Goal: Check status: Check status

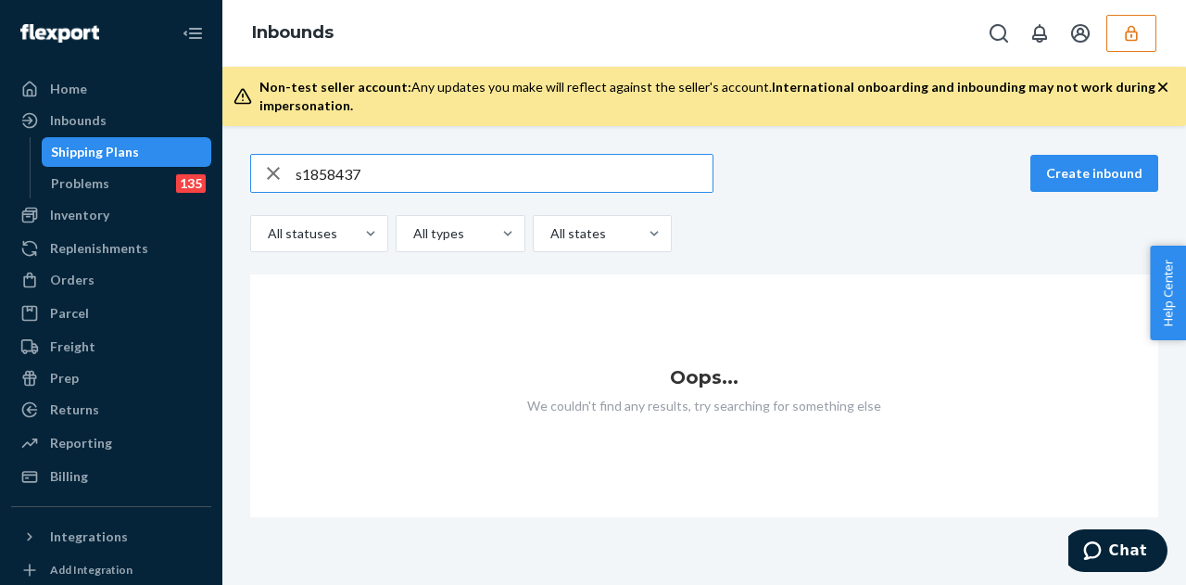
click at [302, 173] on input "s1858437" at bounding box center [504, 173] width 417 height 37
drag, startPoint x: 300, startPoint y: 171, endPoint x: 276, endPoint y: 168, distance: 24.3
click at [278, 175] on div "s1858437" at bounding box center [482, 173] width 462 height 37
type input "1858437"
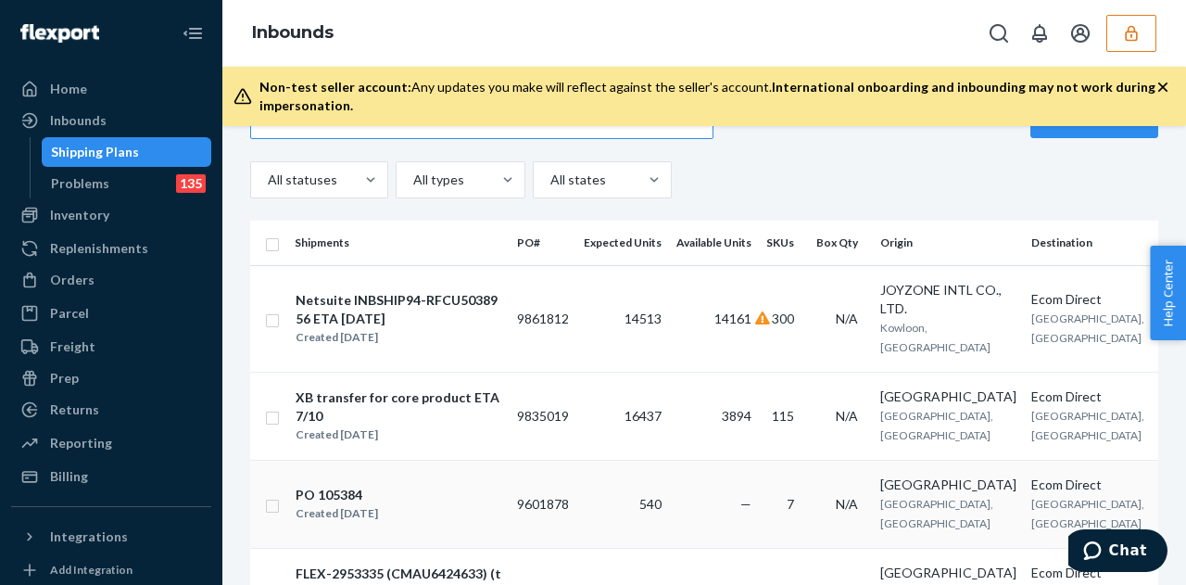
scroll to position [37, 0]
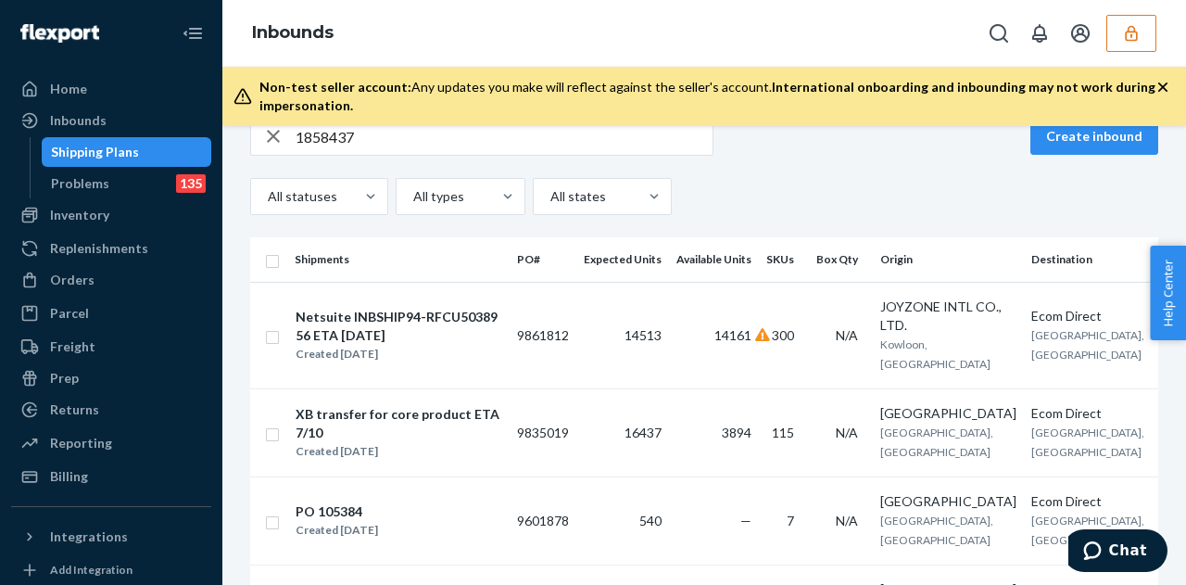
click at [541, 429] on td "9835019" at bounding box center [543, 432] width 67 height 88
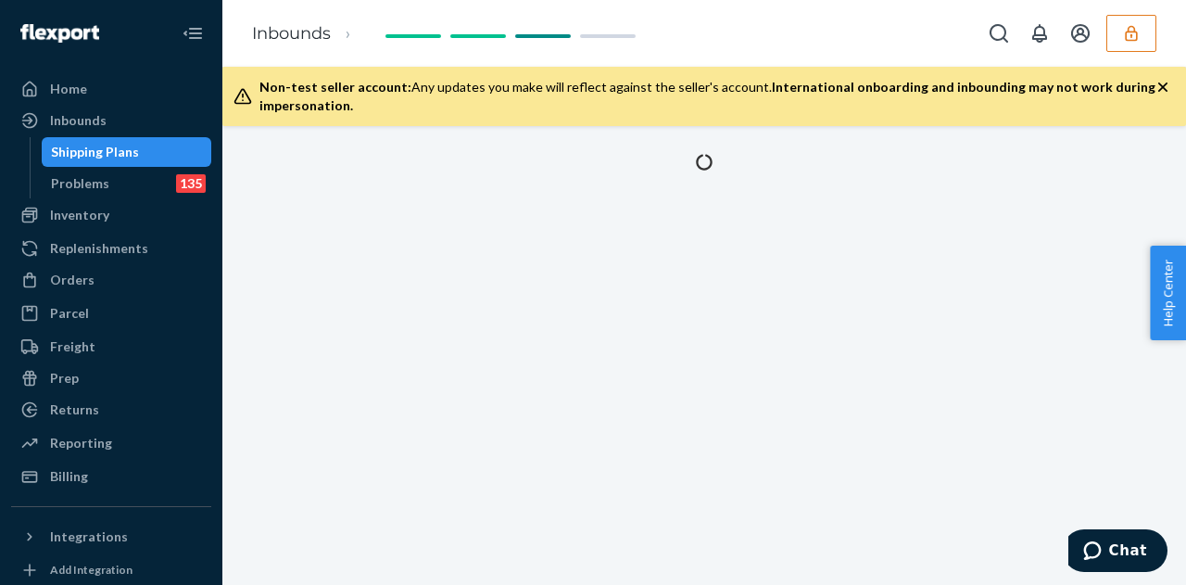
click at [1142, 38] on button "button" at bounding box center [1132, 33] width 50 height 37
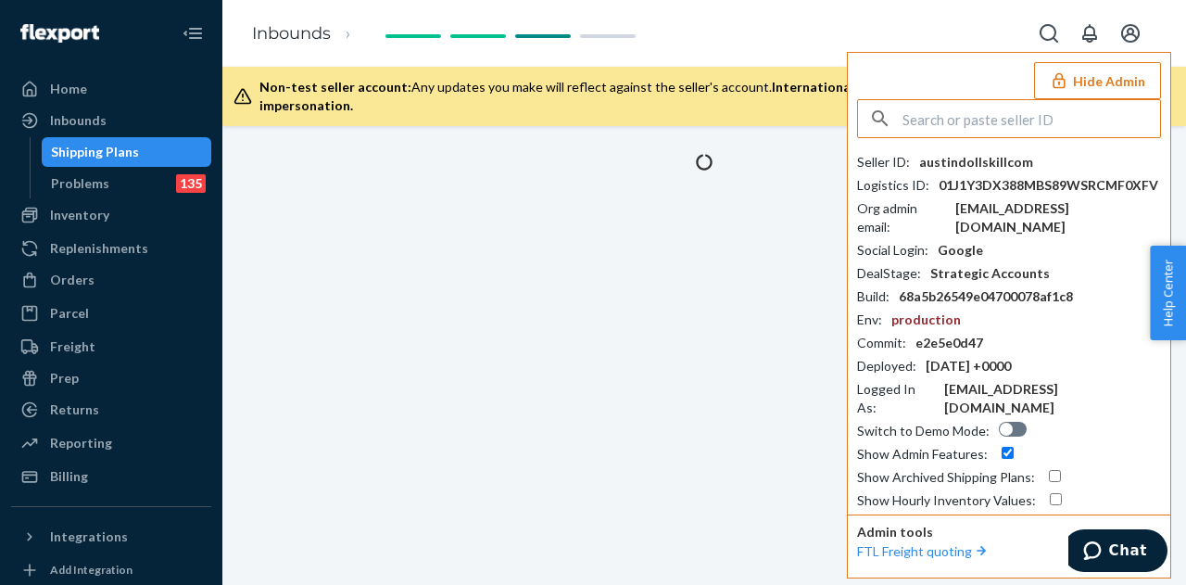
click at [1142, 38] on button "Open account menu" at bounding box center [1130, 33] width 37 height 37
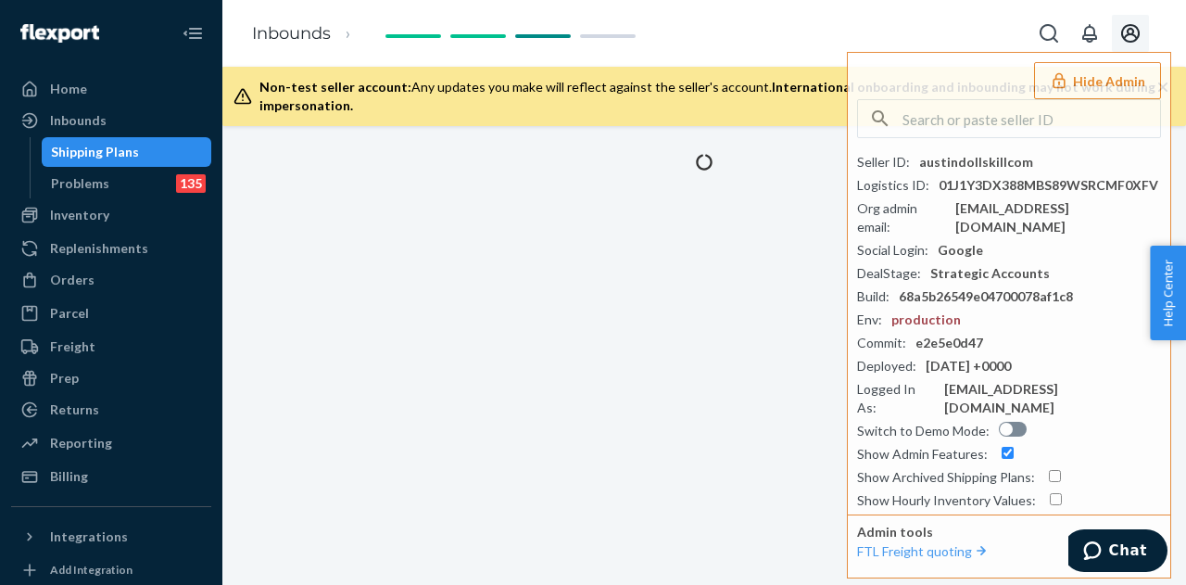
click at [1124, 70] on button "Hide Admin" at bounding box center [1097, 80] width 127 height 37
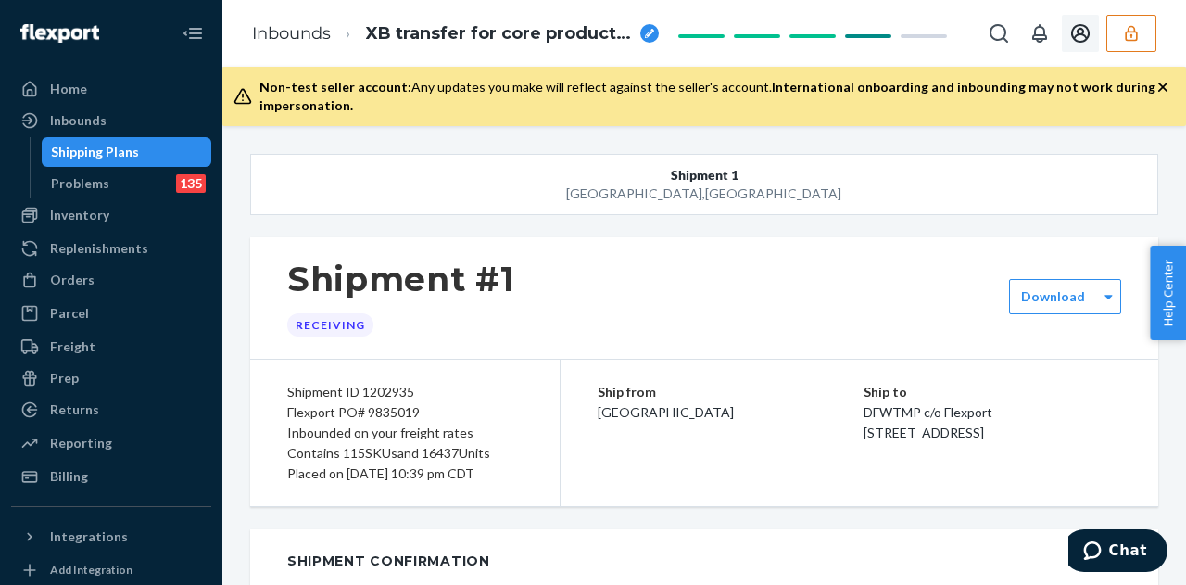
click at [395, 407] on div "Flexport PO# 9835019" at bounding box center [404, 412] width 235 height 20
click at [398, 412] on div "Flexport PO# 9835019" at bounding box center [404, 412] width 235 height 20
copy div "9835019"
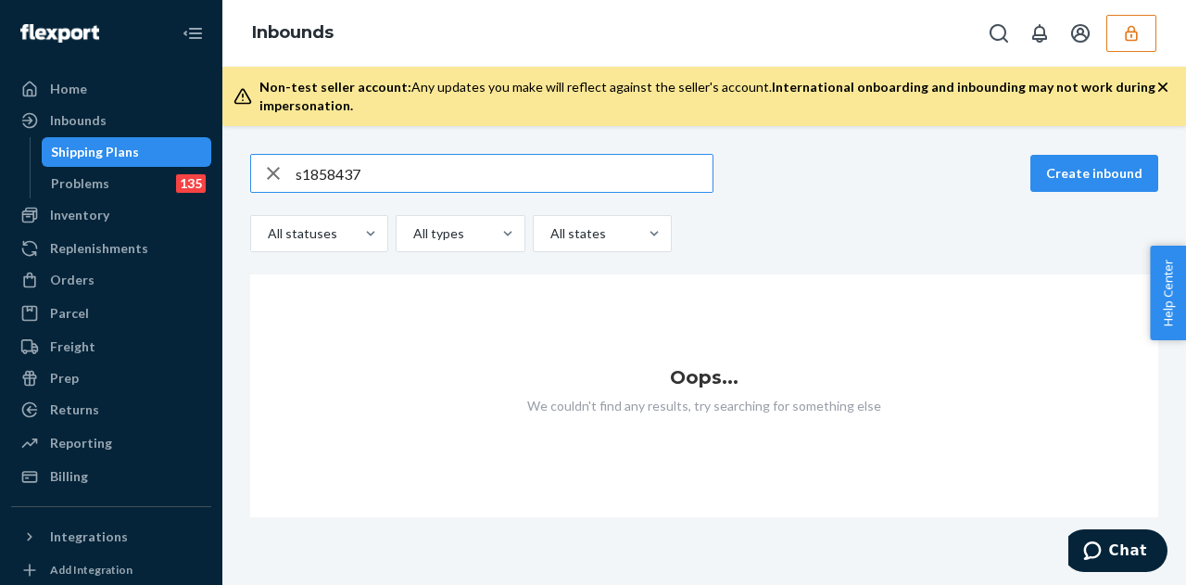
click at [299, 168] on input "s1858437" at bounding box center [504, 173] width 417 height 37
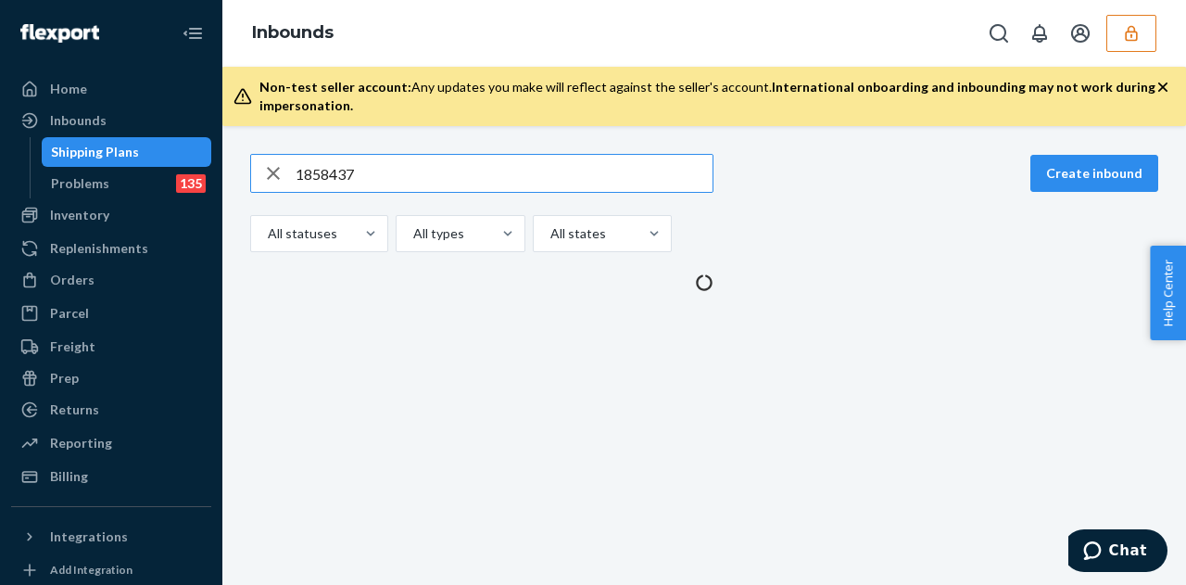
type input "1858437"
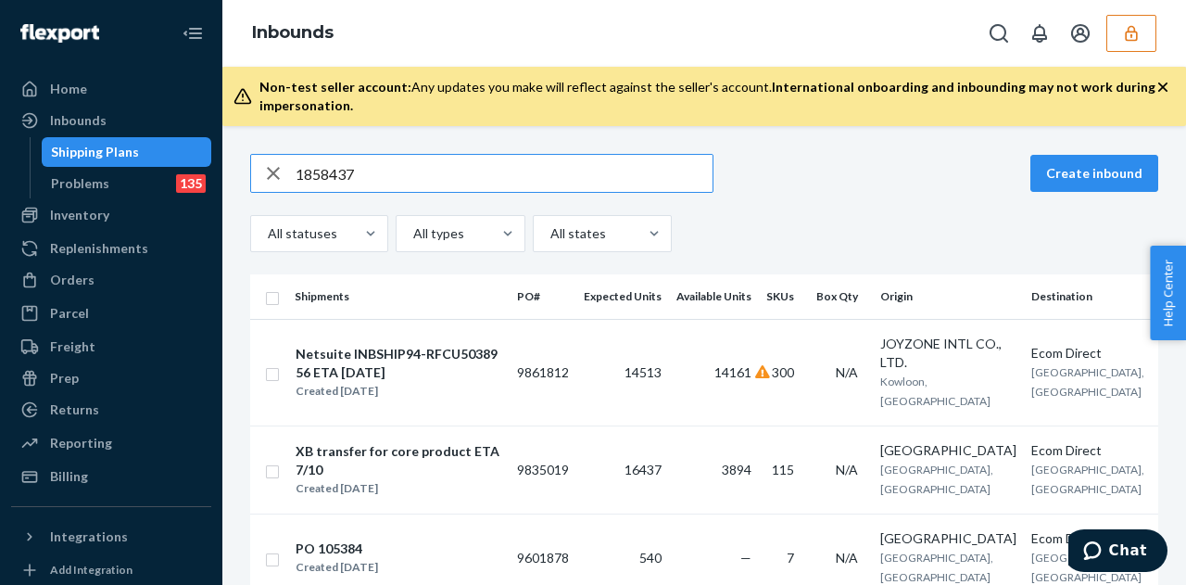
scroll to position [185, 0]
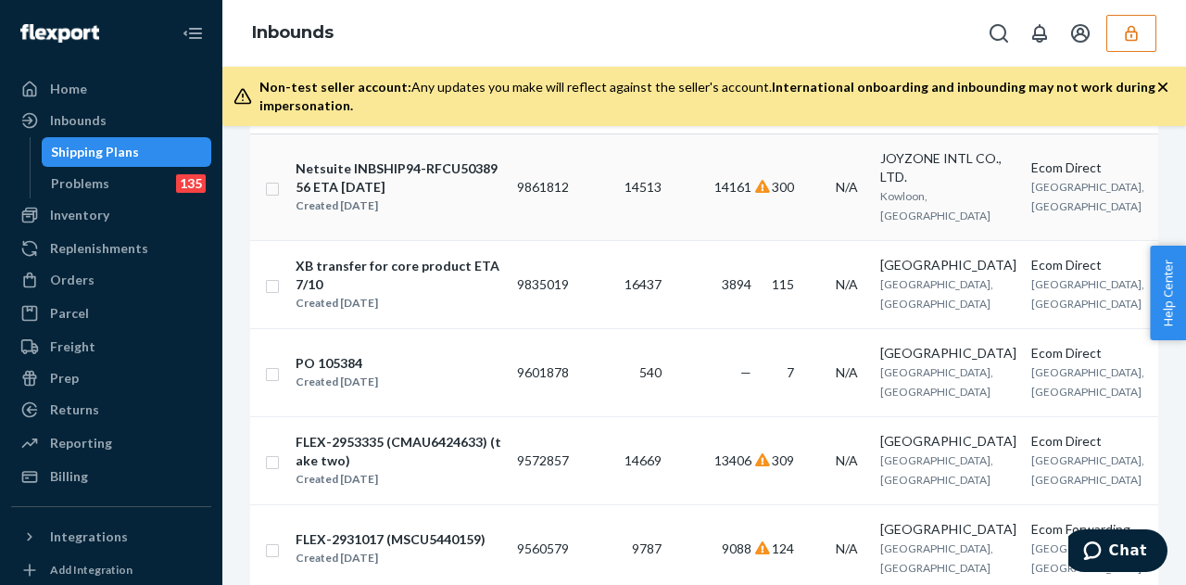
click at [488, 179] on div "Netsuite INBSHIP94-RFCU5038956 ETA [DATE]" at bounding box center [399, 177] width 206 height 37
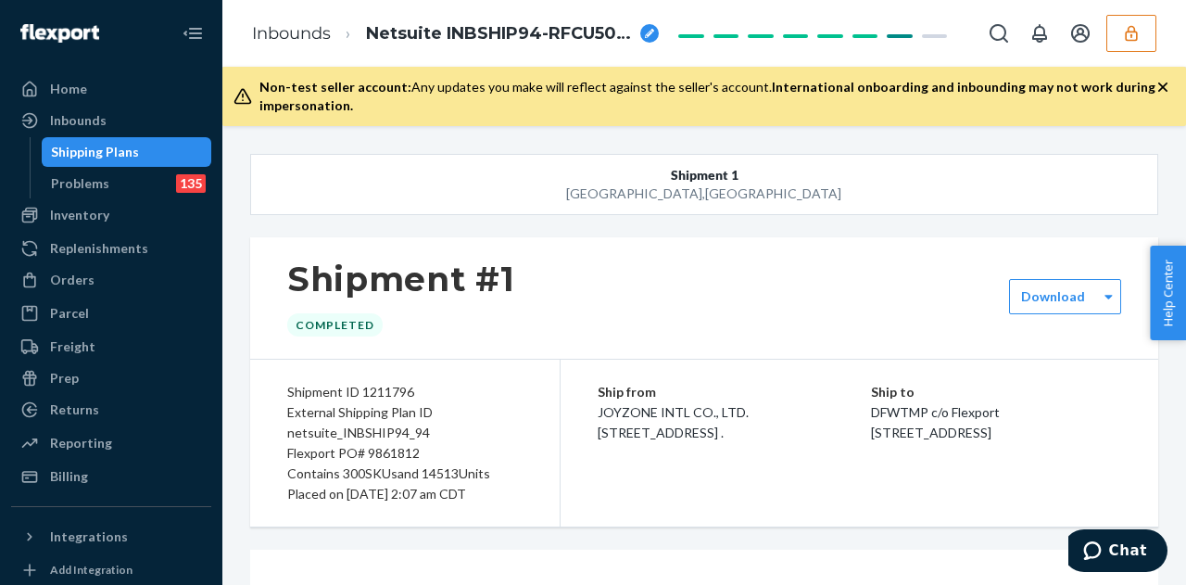
click at [392, 455] on div "Flexport PO# 9861812" at bounding box center [404, 453] width 235 height 20
copy div "9861812"
click at [156, 147] on div "Shipping Plans" at bounding box center [127, 152] width 167 height 26
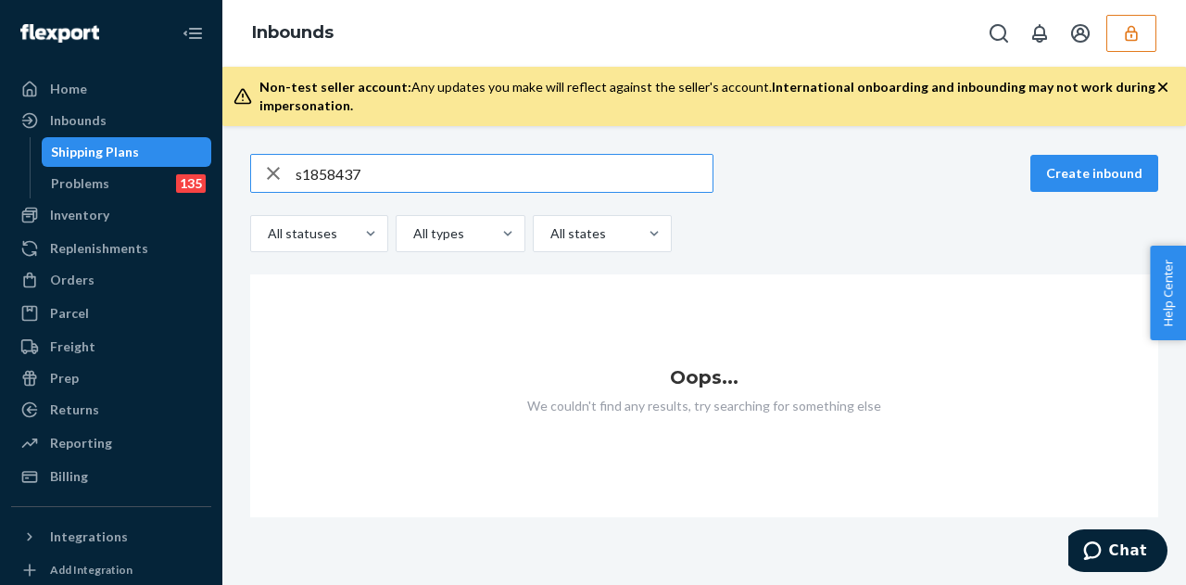
click at [299, 173] on input "s1858437" at bounding box center [504, 173] width 417 height 37
type input "1858437"
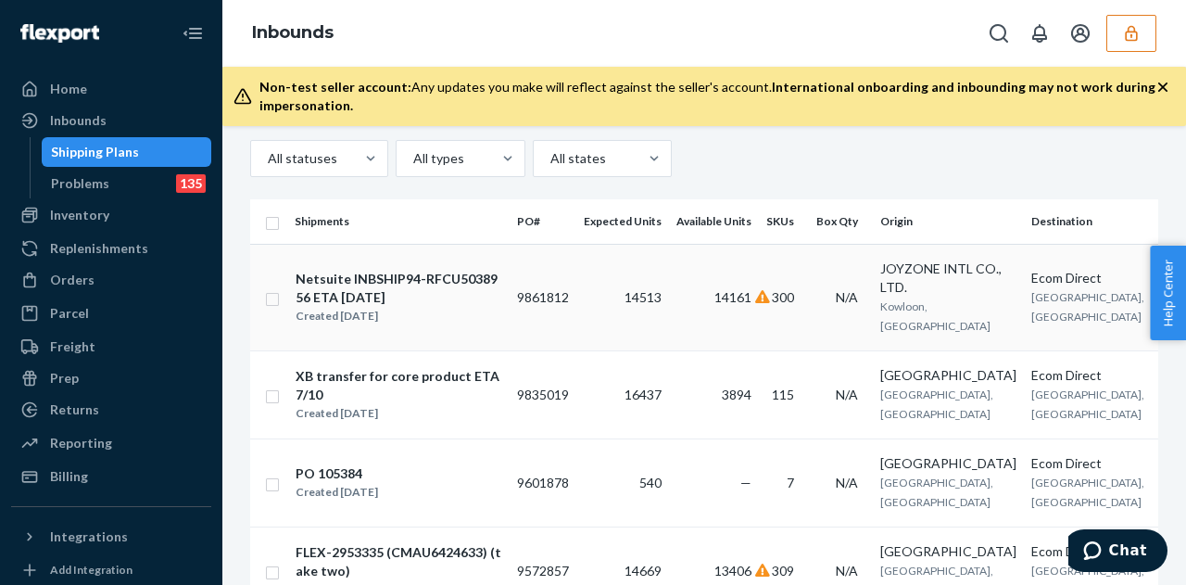
scroll to position [93, 0]
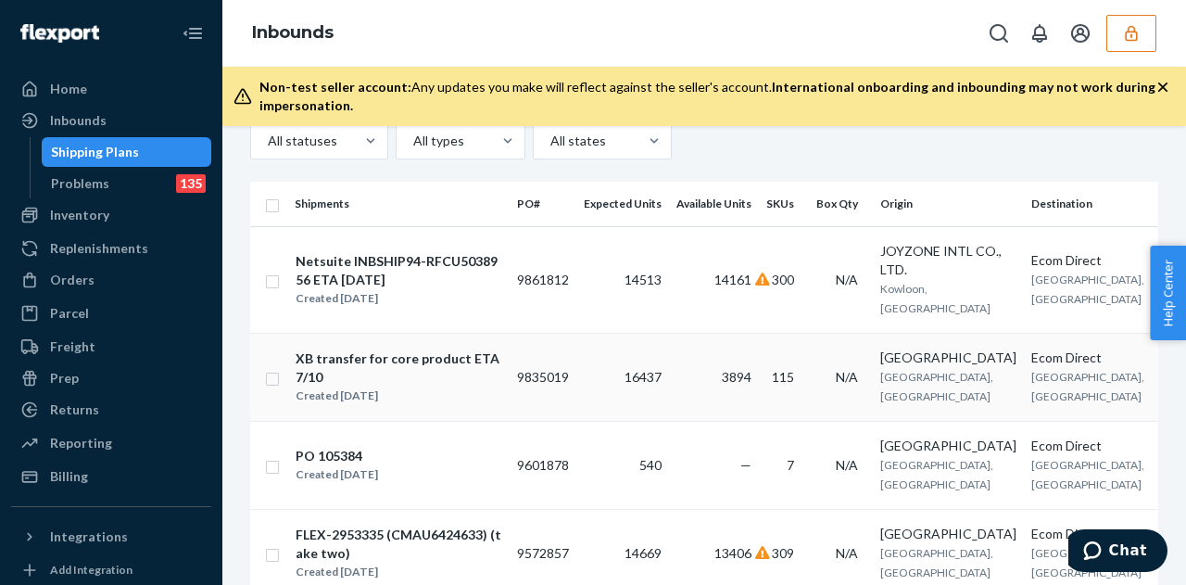
click at [539, 368] on td "9835019" at bounding box center [543, 377] width 67 height 88
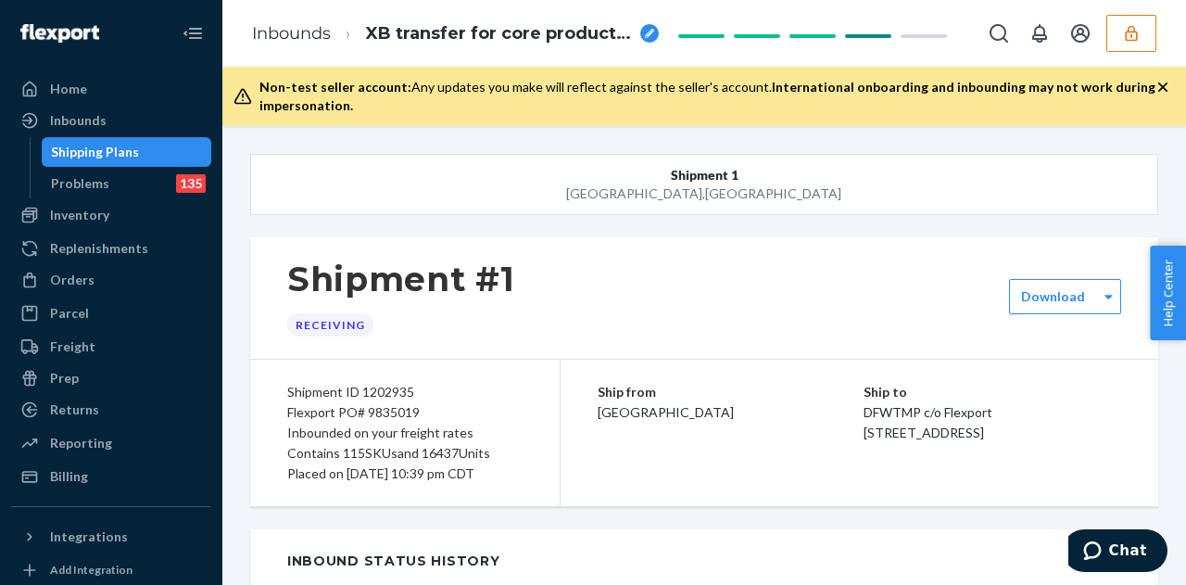
click at [387, 411] on div "Flexport PO# 9835019" at bounding box center [404, 412] width 235 height 20
copy div "9835019"
click at [136, 146] on div "Shipping Plans" at bounding box center [127, 152] width 167 height 26
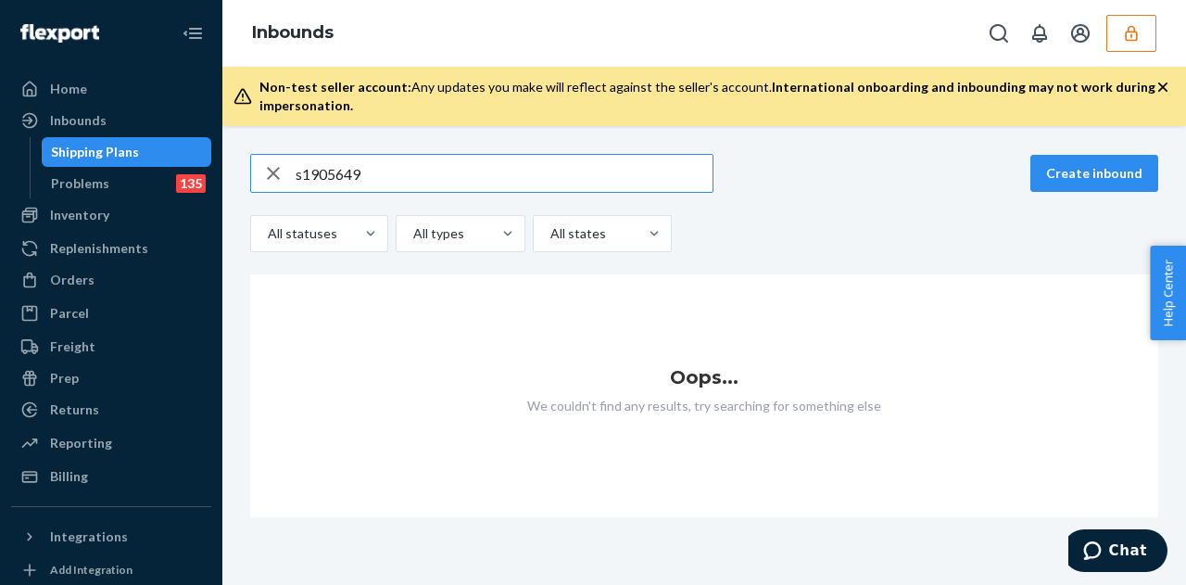
click at [302, 174] on input "s1905649" at bounding box center [504, 173] width 417 height 37
type input "1905649"
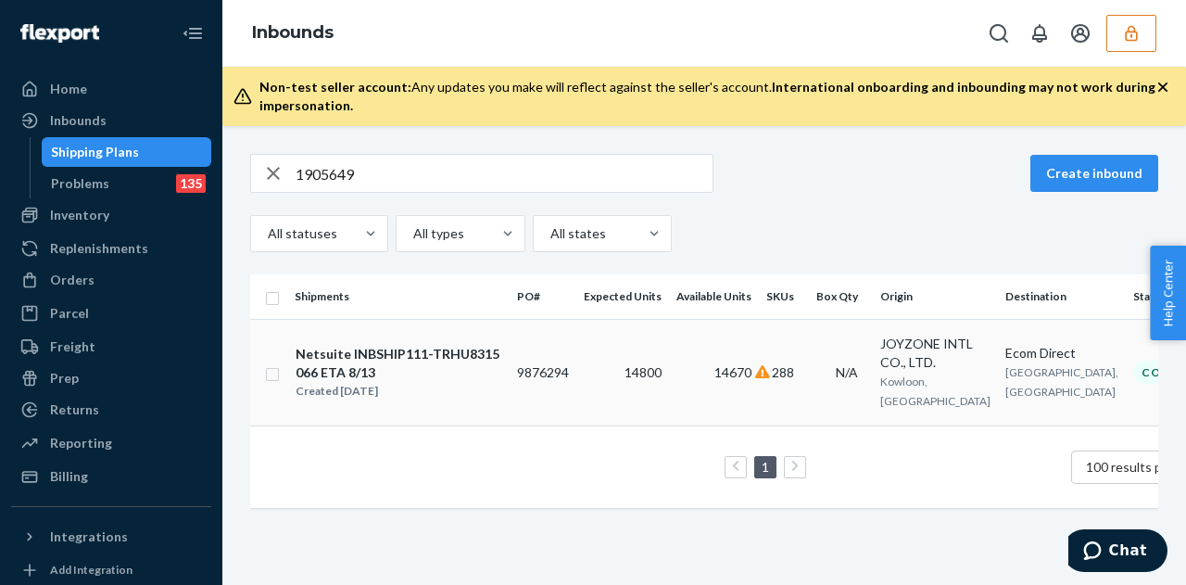
click at [532, 375] on td "9876294" at bounding box center [543, 372] width 67 height 107
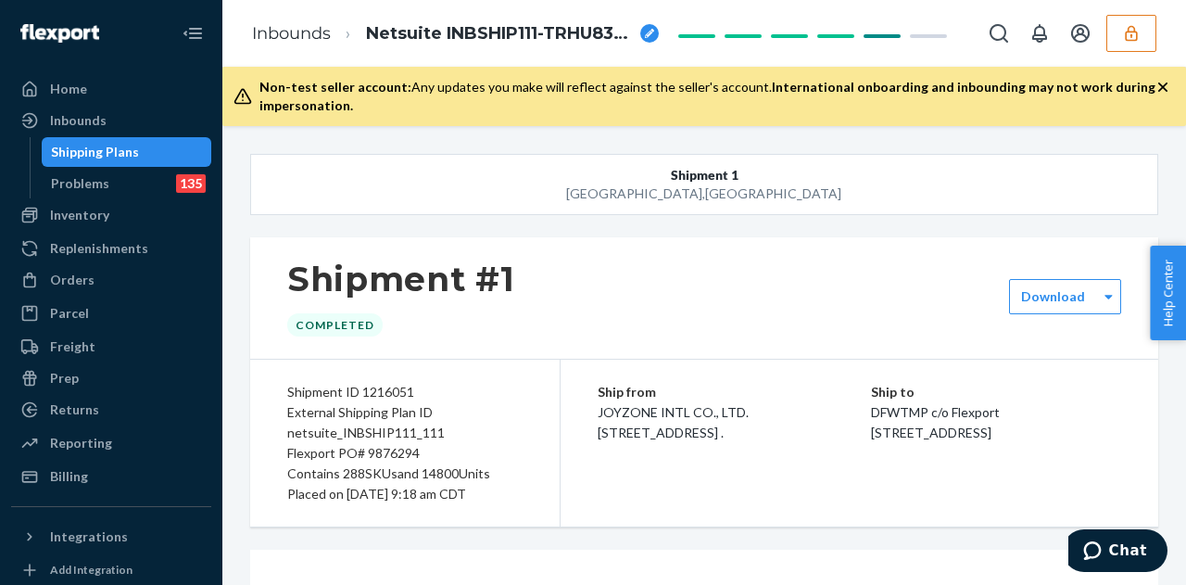
click at [383, 460] on div "Flexport PO# 9876294" at bounding box center [404, 453] width 235 height 20
click at [382, 453] on div "Flexport PO# 9876294" at bounding box center [404, 453] width 235 height 20
copy div "9876294"
click at [134, 158] on div "Shipping Plans" at bounding box center [127, 152] width 167 height 26
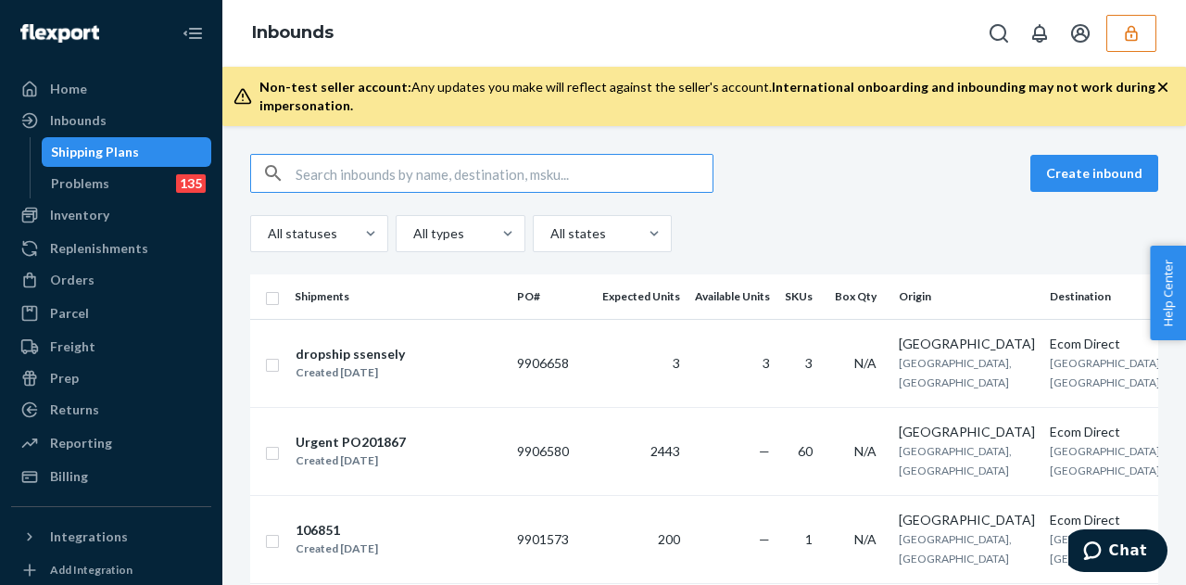
click at [451, 386] on td "dropship ssensely Created [DATE]" at bounding box center [398, 363] width 222 height 88
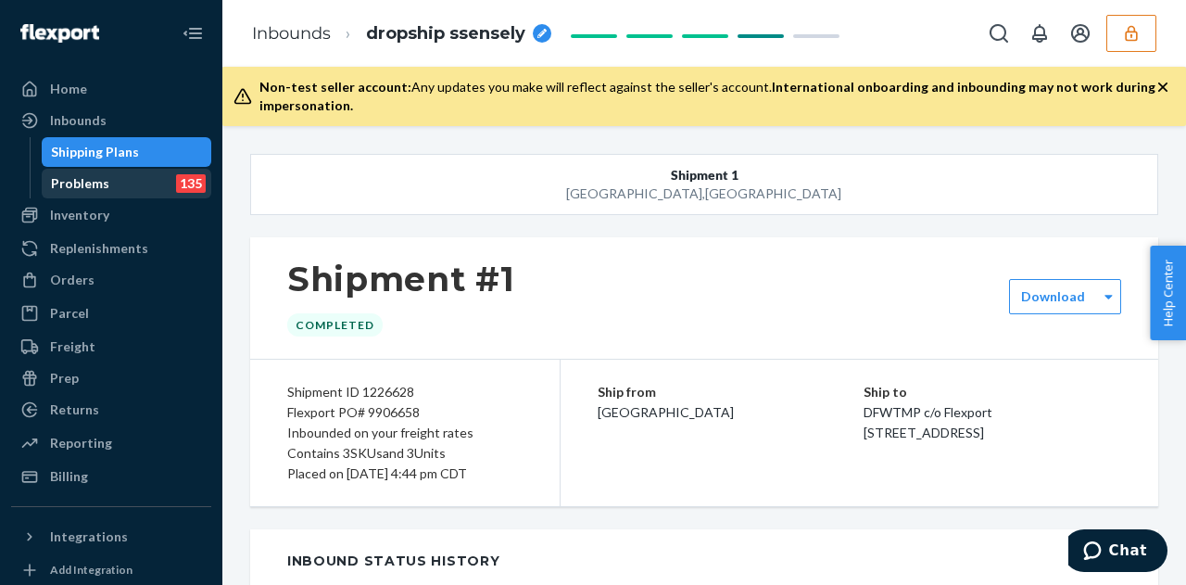
drag, startPoint x: 170, startPoint y: 157, endPoint x: 93, endPoint y: 186, distance: 82.5
click at [170, 157] on div "Shipping Plans" at bounding box center [127, 152] width 167 height 26
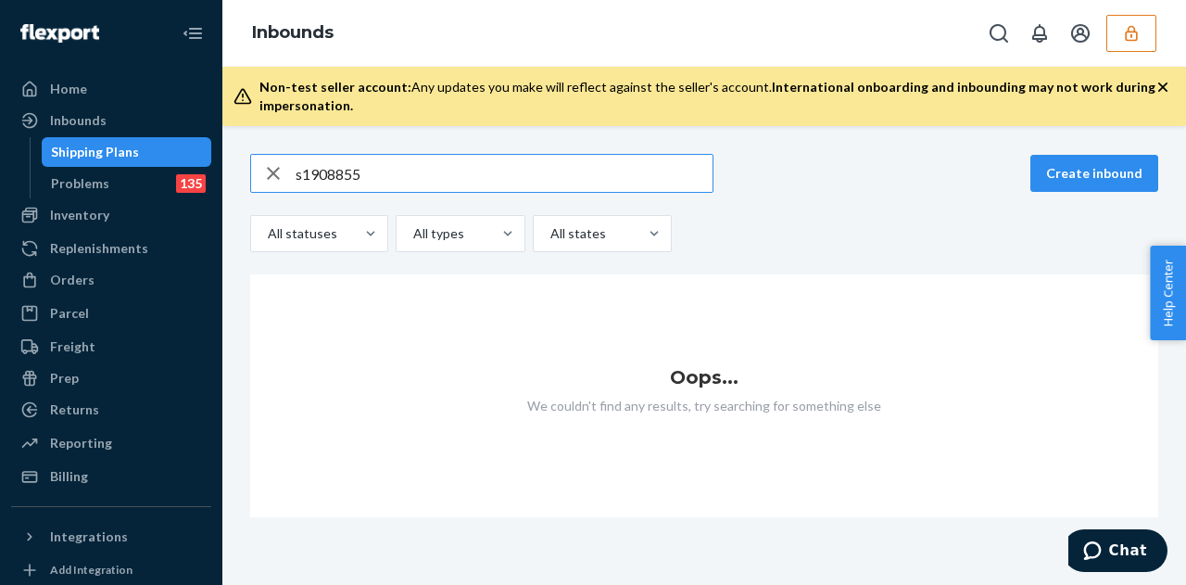
click at [303, 168] on input "s1908855" at bounding box center [504, 173] width 417 height 37
type input "1908855"
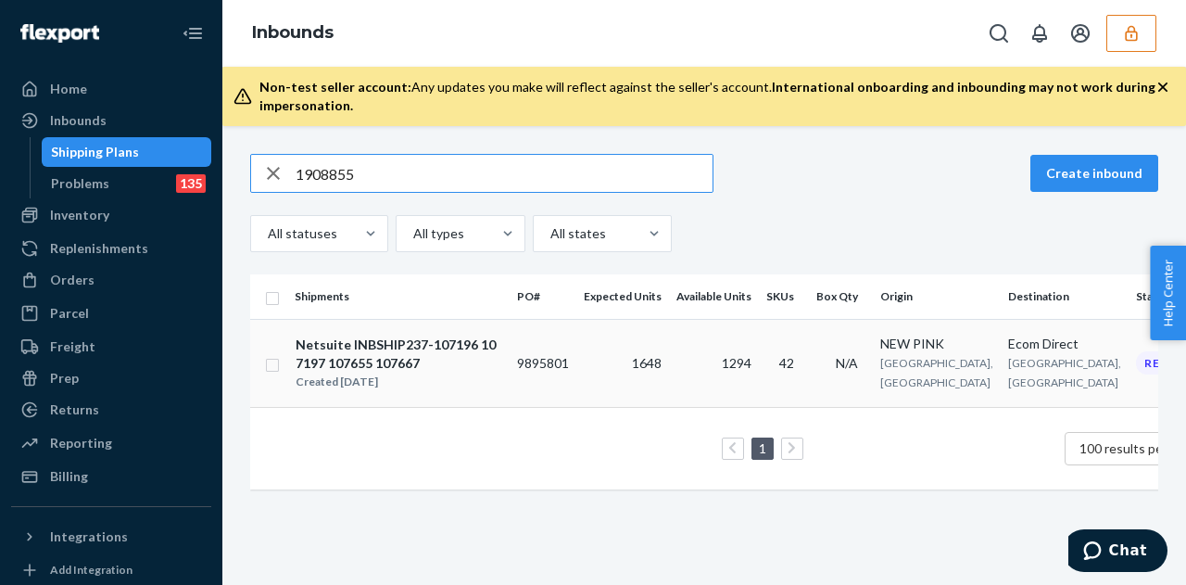
click at [540, 348] on td "9895801" at bounding box center [543, 363] width 67 height 88
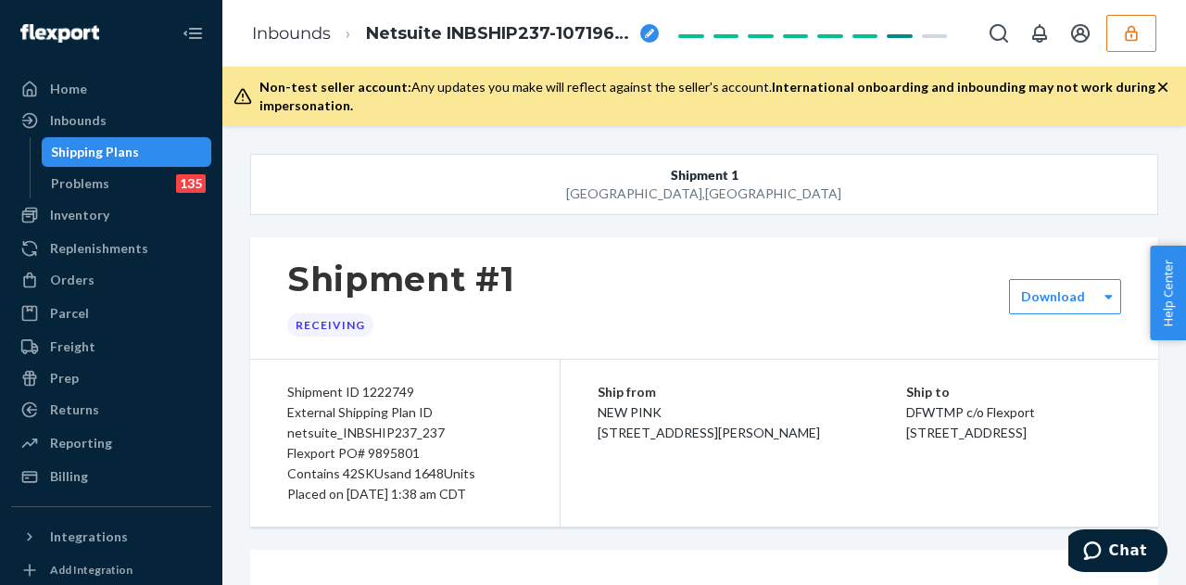
click at [400, 454] on div "Flexport PO# 9895801" at bounding box center [404, 453] width 235 height 20
copy div "9895801"
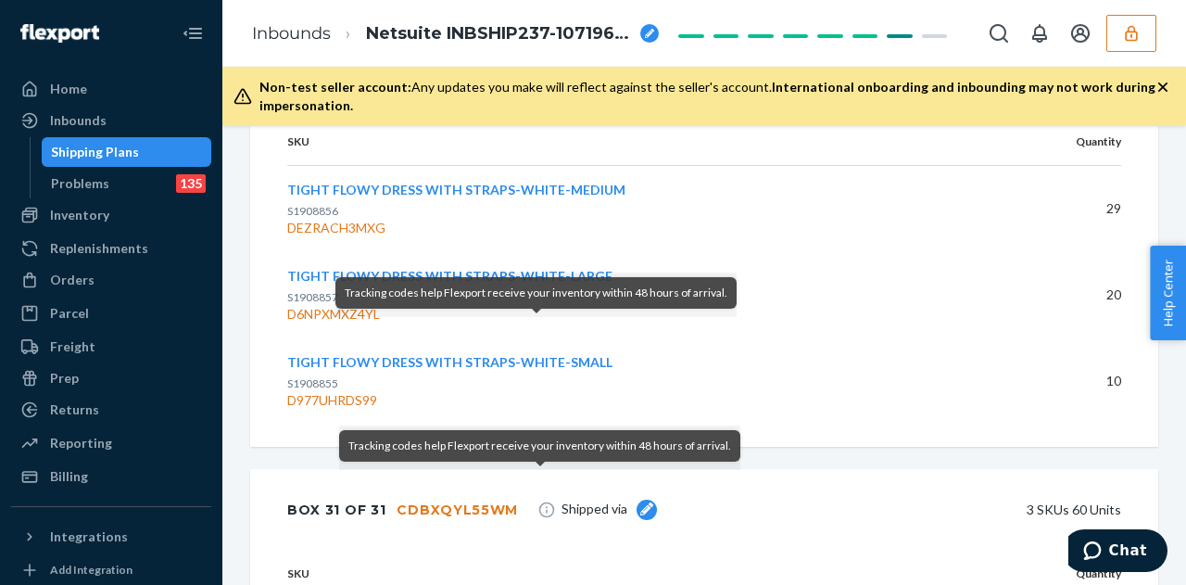
scroll to position [17504, 0]
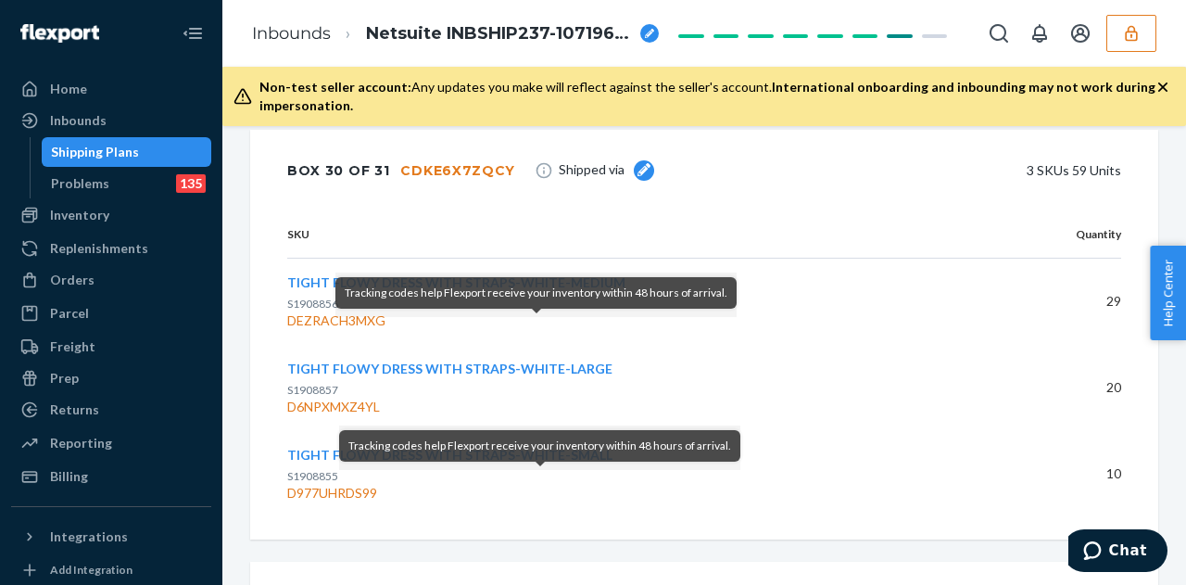
click at [821, 496] on div "SKU Quantity TIGHT FLOWY DRESS WITH STRAPS-WHITE-MEDIUM S1908856 DEZRACH3MXG 29…" at bounding box center [704, 375] width 908 height 328
click at [758, 484] on div "D977UHRDS99" at bounding box center [636, 493] width 698 height 19
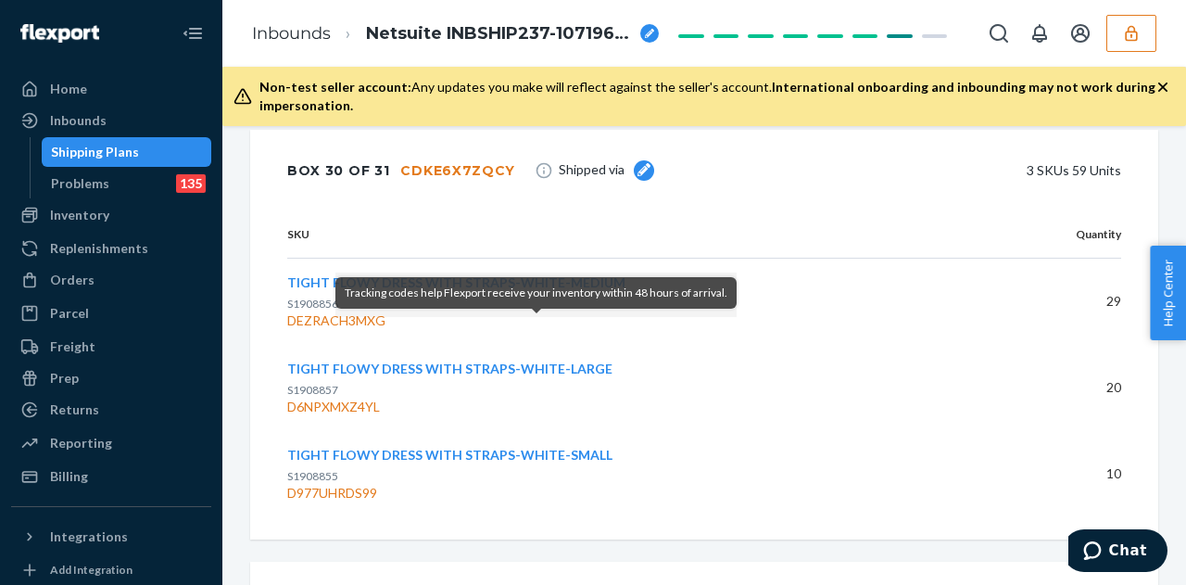
click at [688, 382] on p "S1908857" at bounding box center [636, 390] width 698 height 16
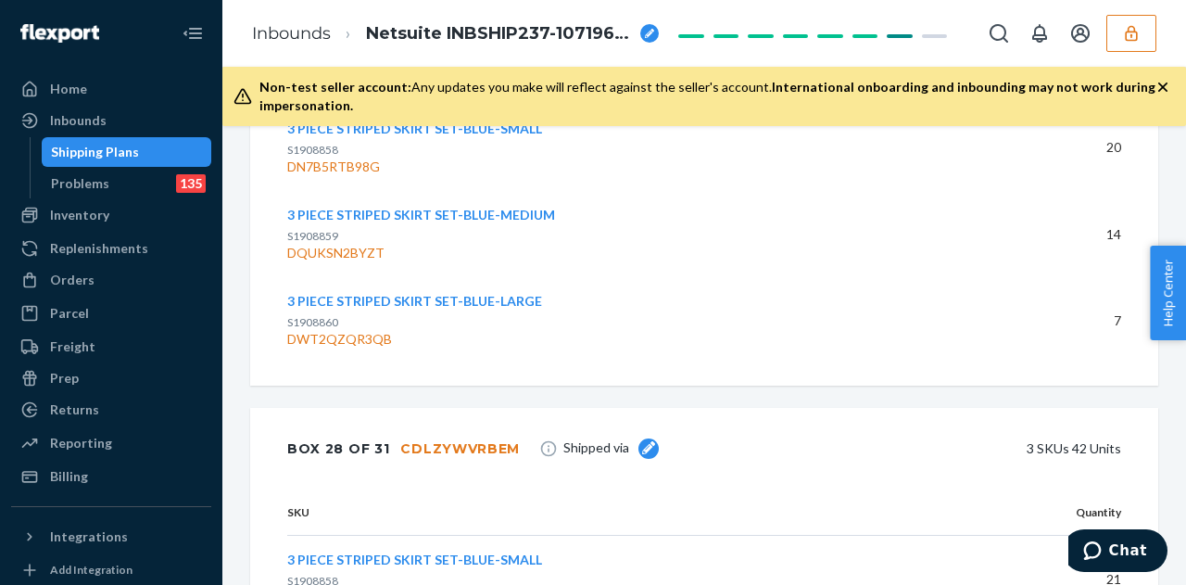
scroll to position [16254, 0]
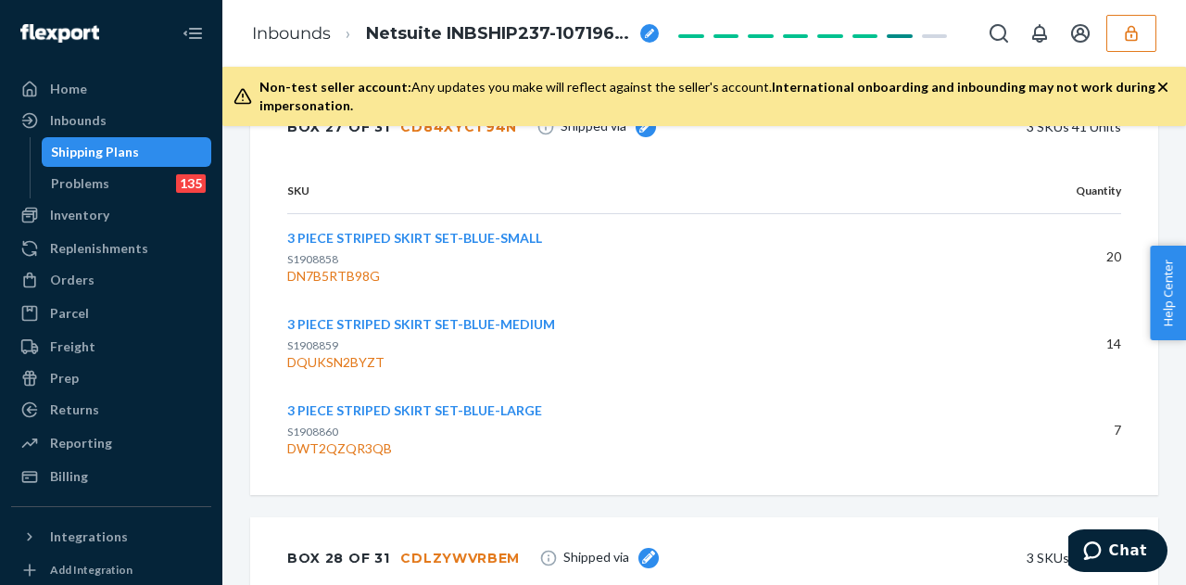
drag, startPoint x: 627, startPoint y: 416, endPoint x: 647, endPoint y: 353, distance: 66.2
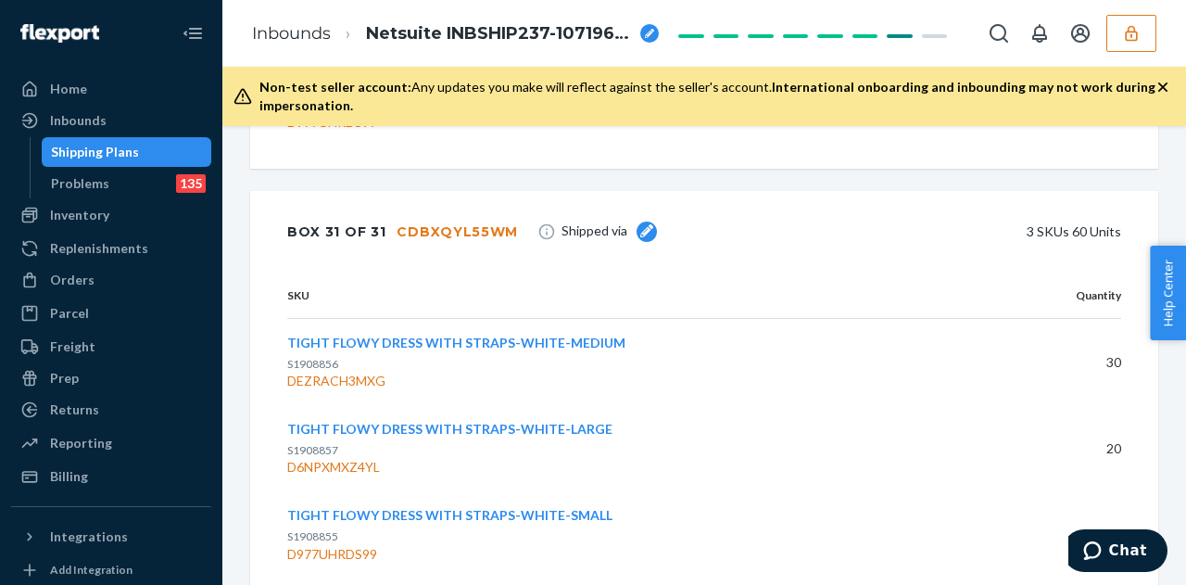
scroll to position [17922, 0]
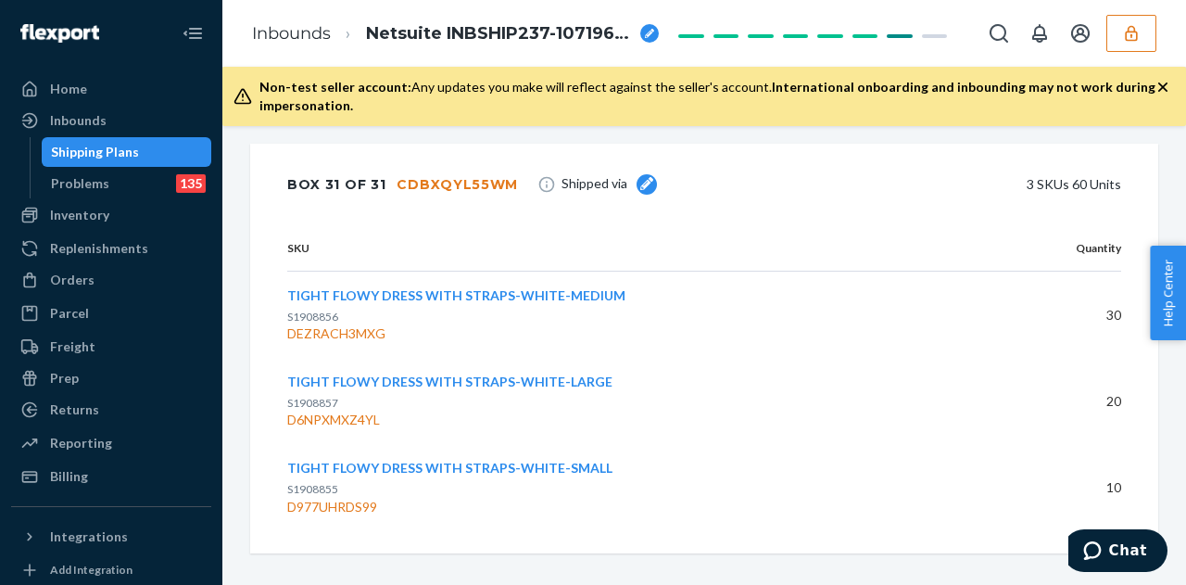
click at [313, 396] on span "S1908857" at bounding box center [312, 403] width 51 height 14
copy span "S1908857"
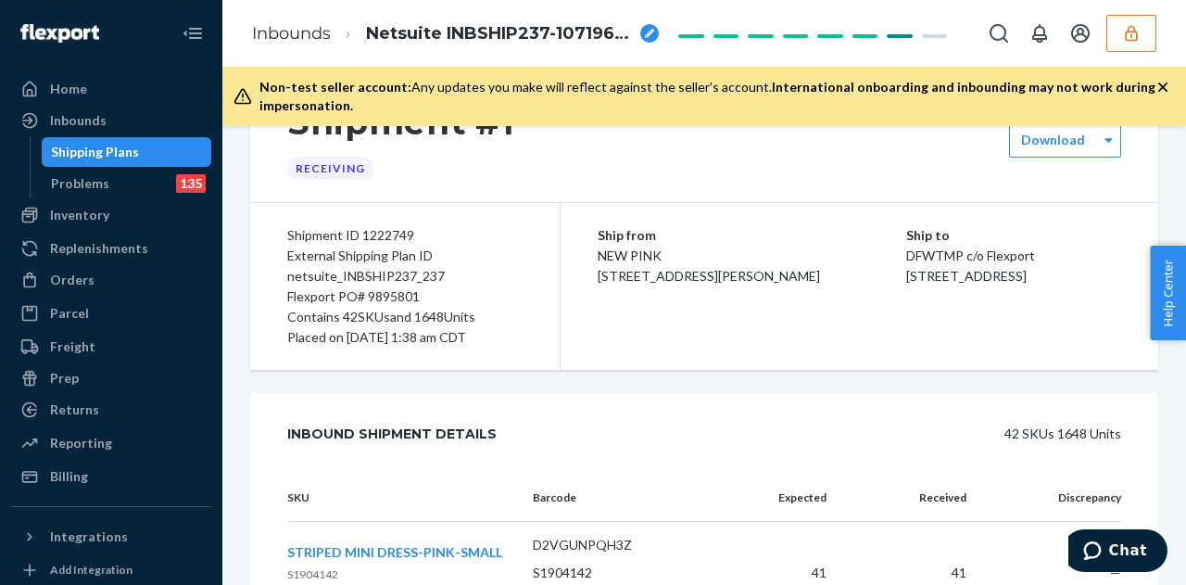
scroll to position [0, 0]
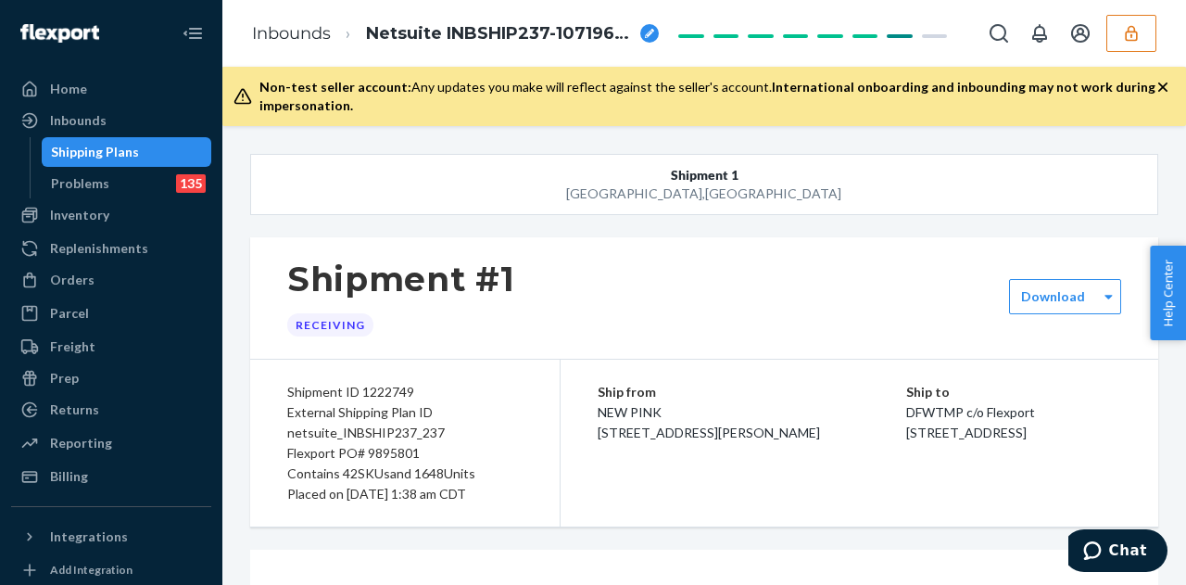
click at [412, 449] on div "Flexport PO# 9895801" at bounding box center [404, 453] width 235 height 20
copy div "9895801"
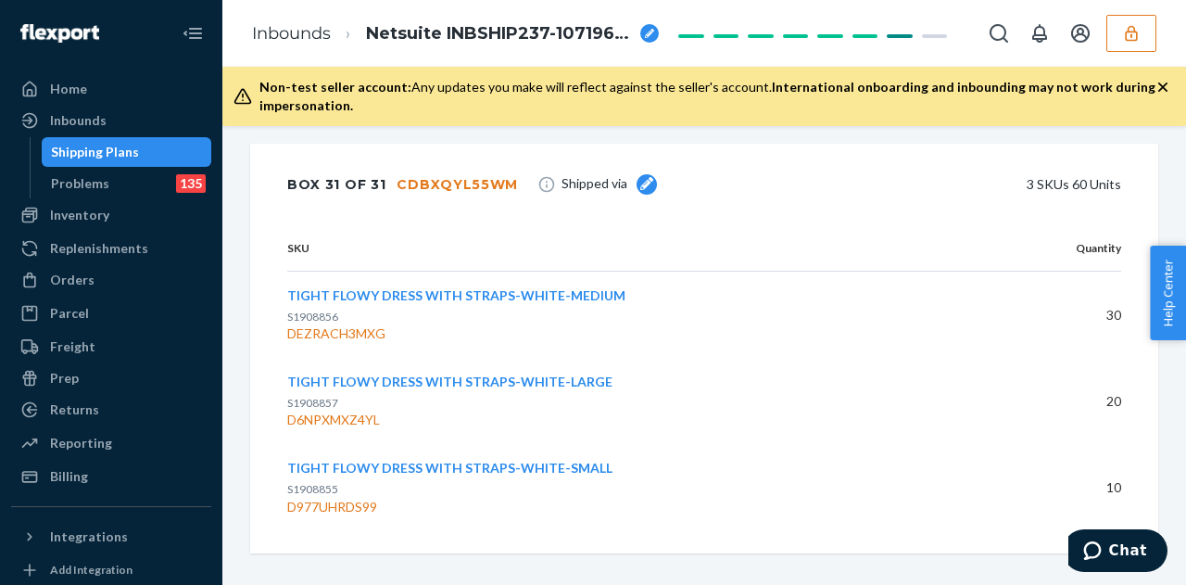
click at [319, 373] on div "TIGHT FLOWY DRESS WITH STRAPS-WHITE-LARGE S1908857 D6NPXMXZ4YL" at bounding box center [636, 401] width 698 height 57
click at [319, 396] on span "S1908857" at bounding box center [312, 403] width 51 height 14
copy span "S1908857"
click at [313, 310] on span "S1908856" at bounding box center [312, 317] width 51 height 14
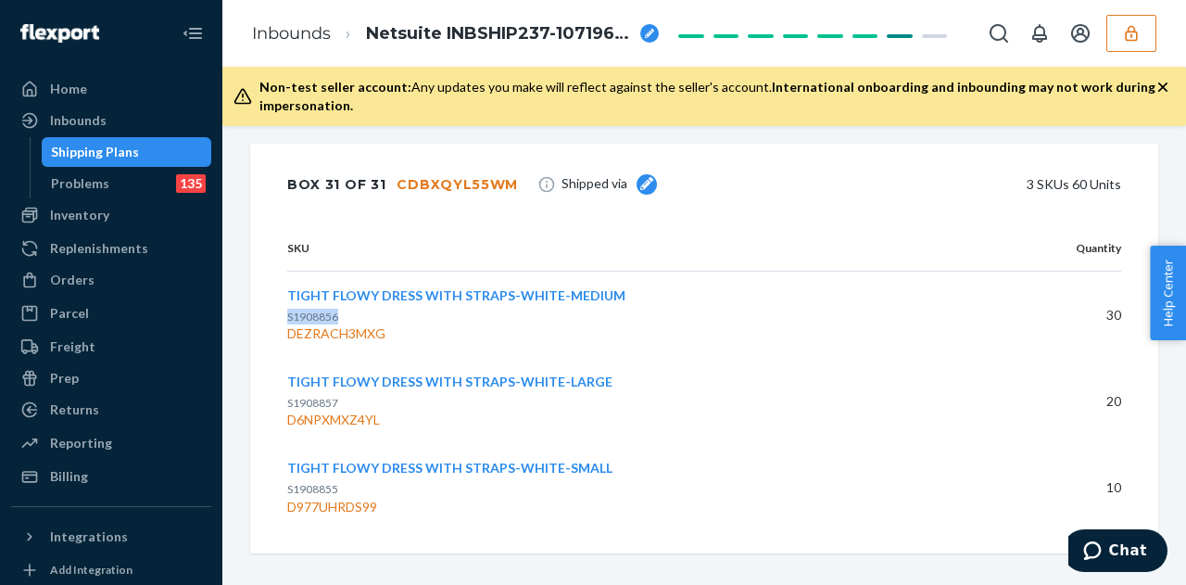
click at [313, 310] on span "S1908856" at bounding box center [312, 317] width 51 height 14
copy span "S1908856"
click at [172, 148] on div "Shipping Plans" at bounding box center [127, 152] width 167 height 26
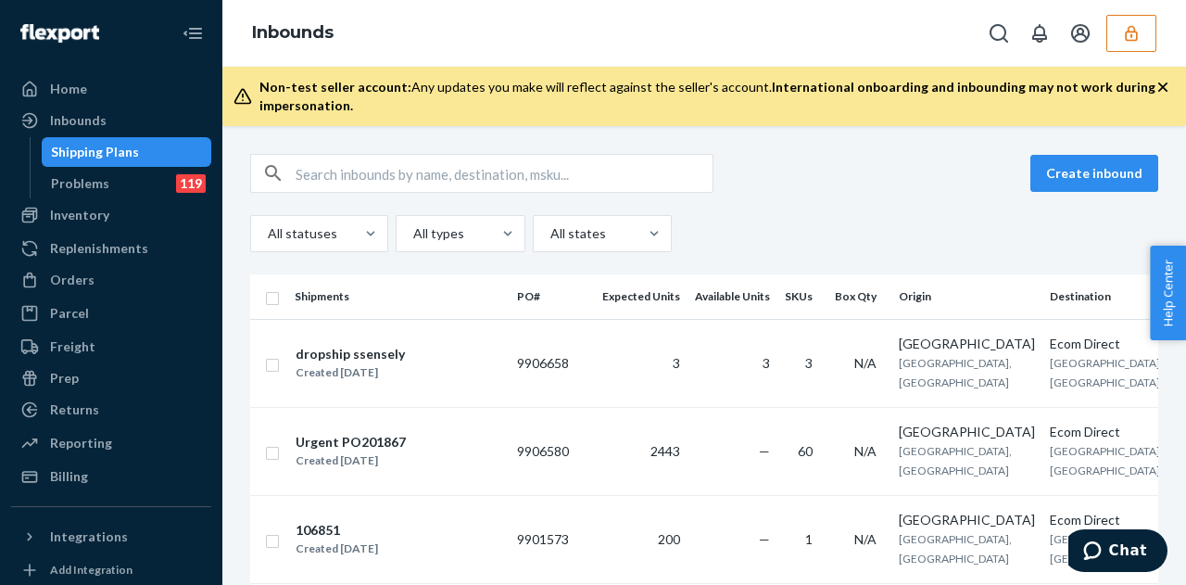
click at [174, 147] on div "Shipping Plans" at bounding box center [127, 152] width 167 height 26
click at [152, 156] on div "Shipping Plans" at bounding box center [127, 152] width 167 height 26
